Goal: Find specific page/section: Find specific page/section

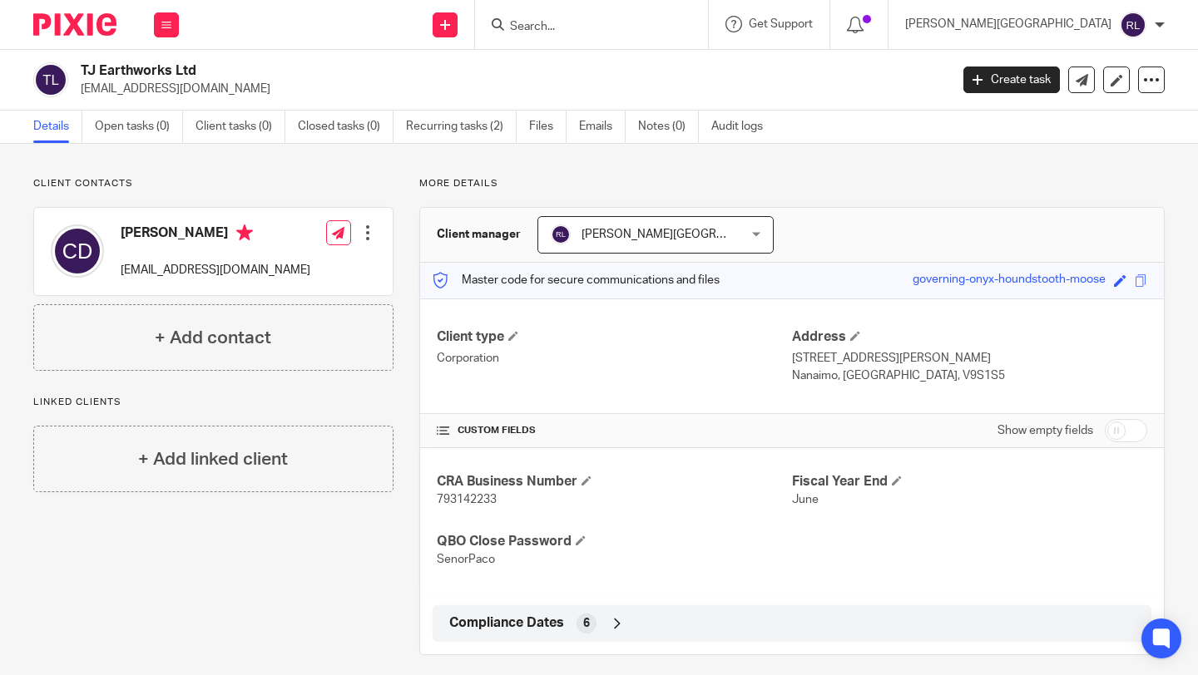
click at [648, 37] on div at bounding box center [591, 24] width 233 height 49
click at [651, 22] on input "Search" at bounding box center [583, 27] width 150 height 15
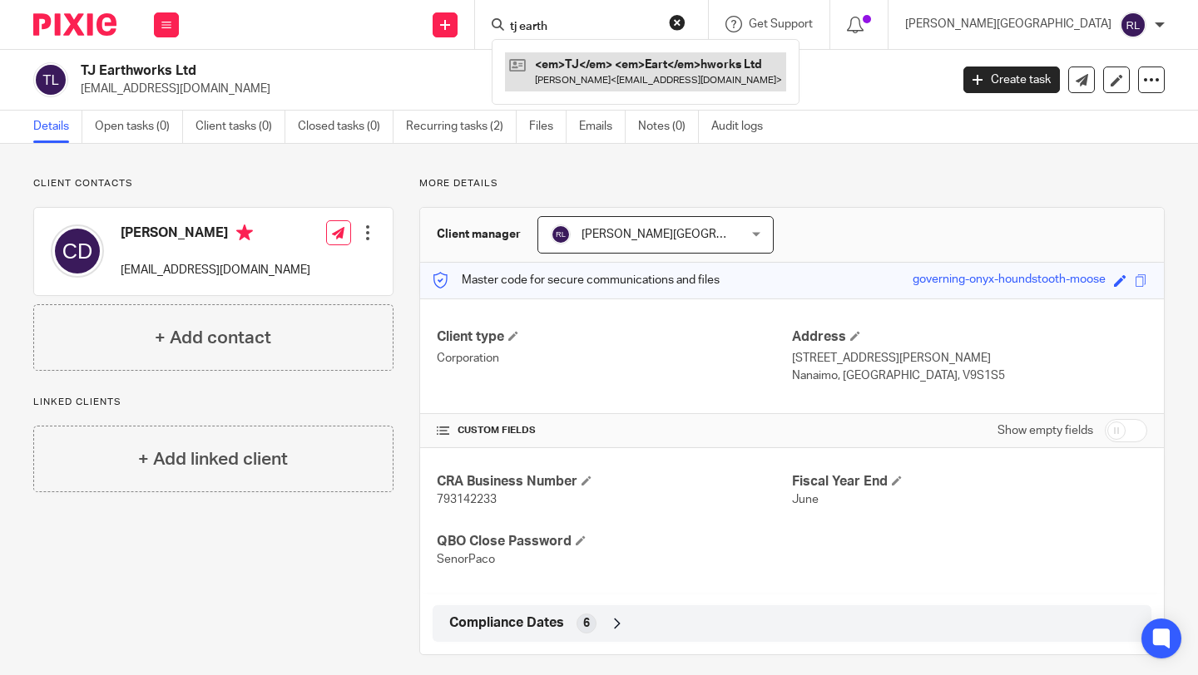
type input "tj earth"
click at [689, 68] on link at bounding box center [645, 71] width 281 height 38
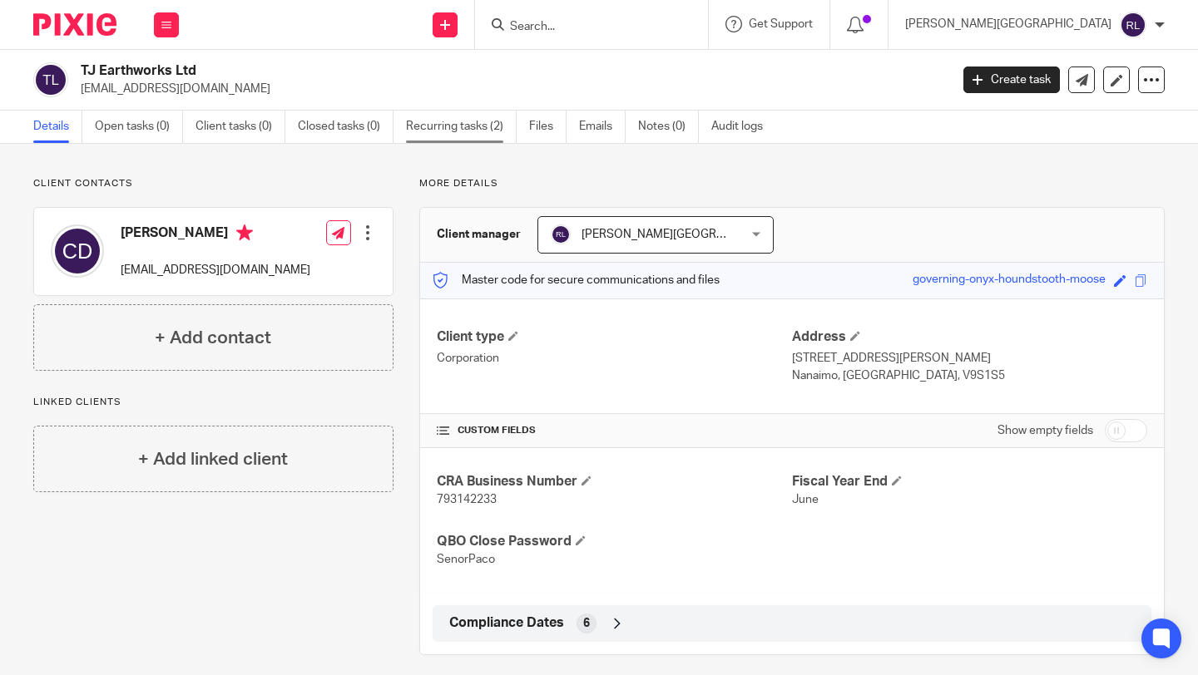
click at [428, 126] on link "Recurring tasks (2)" at bounding box center [461, 127] width 111 height 32
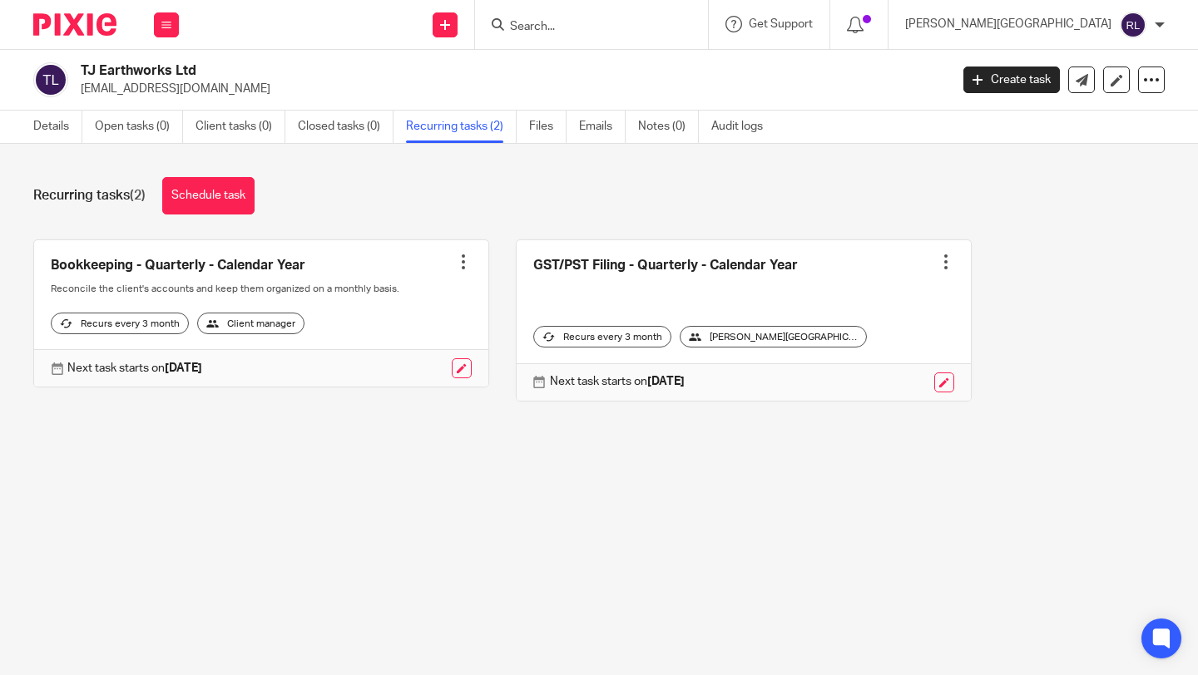
click at [658, 23] on input "Search" at bounding box center [583, 27] width 150 height 15
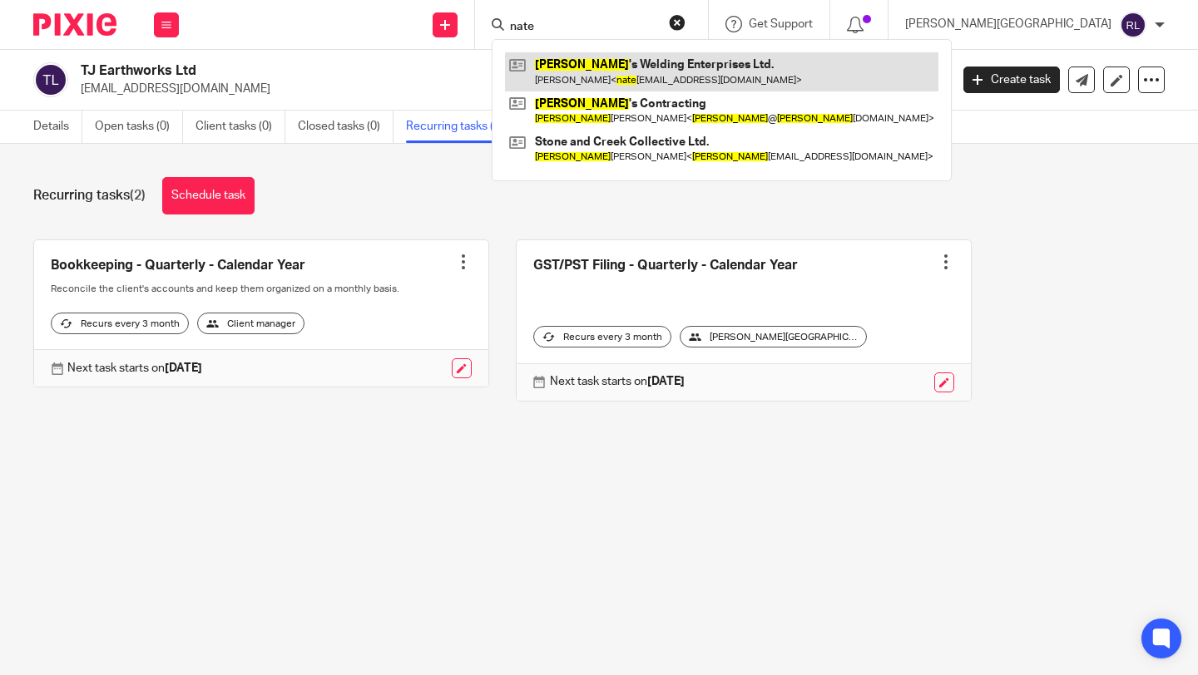
type input "nate"
click at [701, 63] on link at bounding box center [721, 71] width 433 height 38
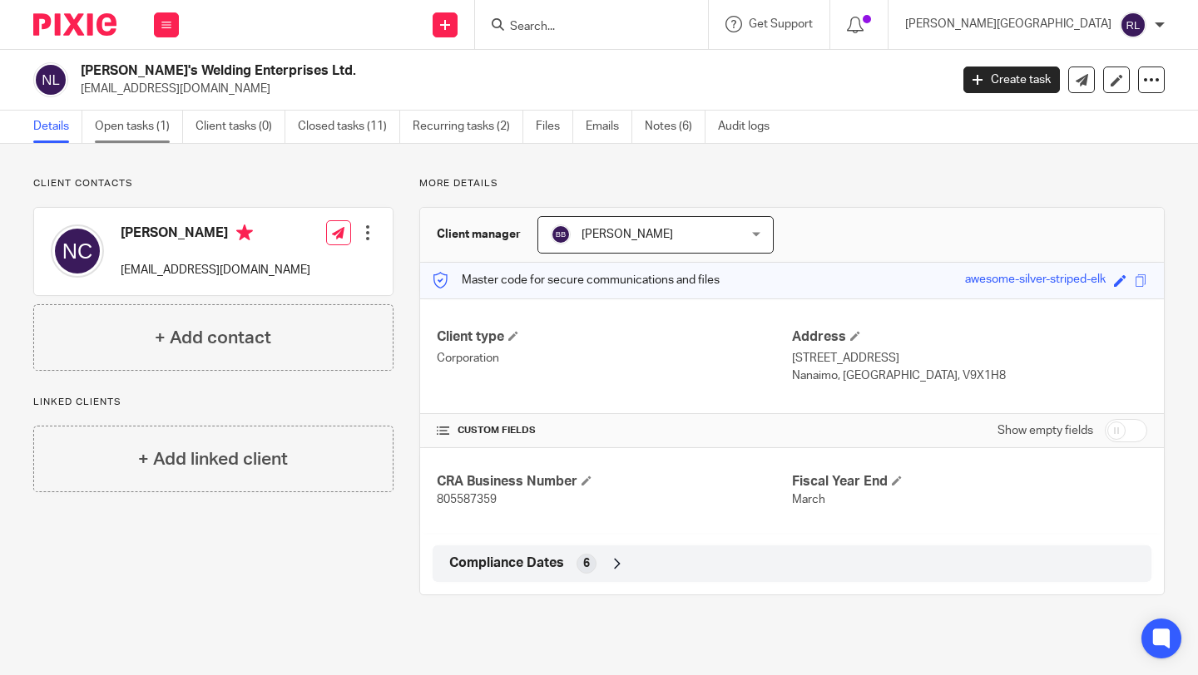
click at [134, 130] on link "Open tasks (1)" at bounding box center [139, 127] width 88 height 32
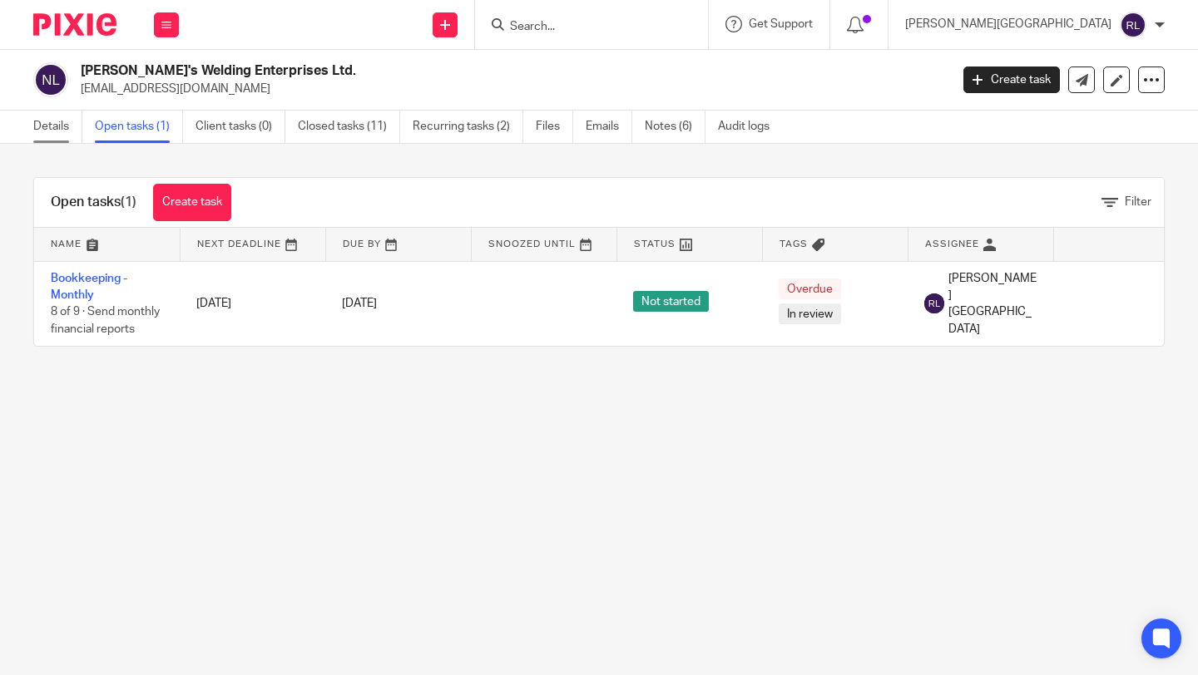
click at [43, 121] on link "Details" at bounding box center [57, 127] width 49 height 32
